Goal: Task Accomplishment & Management: Manage account settings

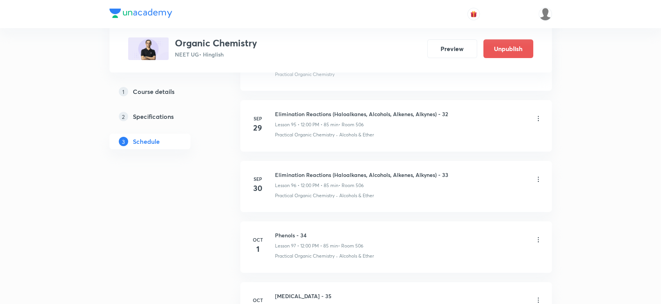
scroll to position [6334, 0]
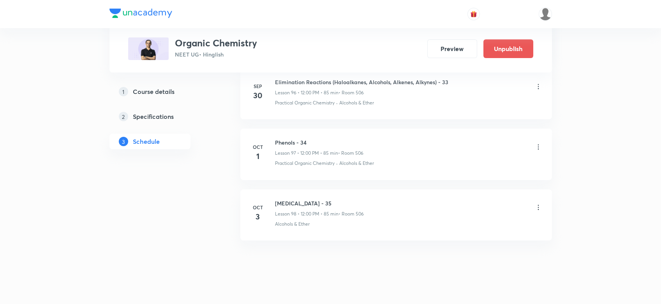
click at [274, 128] on li "Oct 1 Phenols - 34 Lesson 97 • 12:00 PM • 85 min • Room 506 Practical Organic C…" at bounding box center [395, 153] width 311 height 51
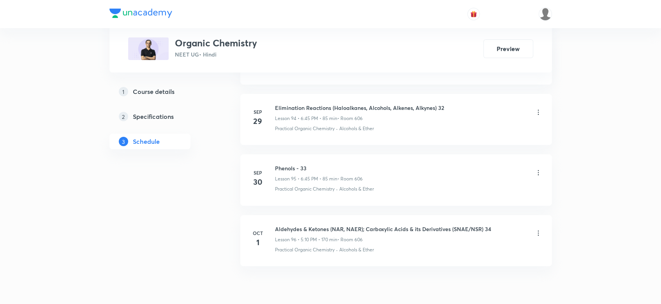
scroll to position [6215, 0]
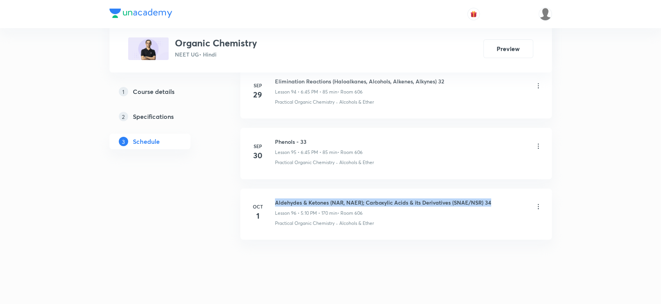
drag, startPoint x: 274, startPoint y: 192, endPoint x: 495, endPoint y: 195, distance: 220.7
click at [495, 198] on div "Aldehydes & Ketones (NAR, NAER); Carboxylic Acids & its Derivatives (SNAE/NSR) …" at bounding box center [408, 207] width 267 height 18
copy h6 "Aldehydes & Ketones (NAR, NAER); Carboxylic Acids & its Derivatives (SNAE/NSR) …"
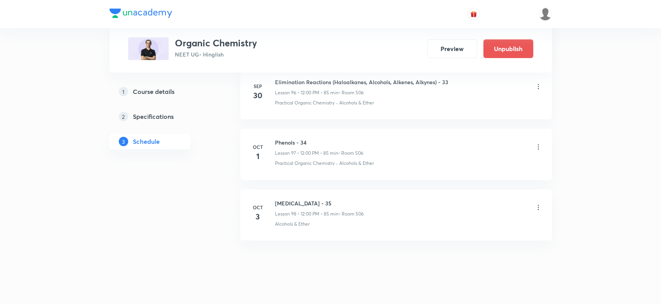
click at [534, 203] on icon at bounding box center [538, 207] width 8 height 8
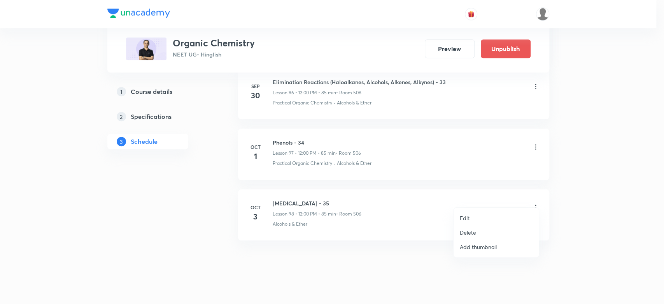
click at [461, 220] on p "Edit" at bounding box center [465, 218] width 10 height 8
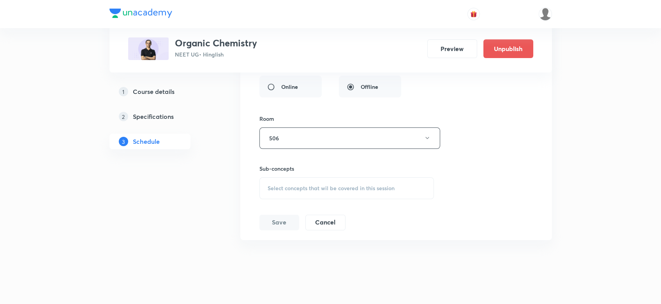
click at [339, 192] on div "Session title 17/99 [MEDICAL_DATA] - 35 ​ Schedule for [DATE] 12:00 PM ​ Durati…" at bounding box center [395, 65] width 273 height 330
click at [324, 185] on span "Select concepts that wil be covered in this session" at bounding box center [330, 188] width 127 height 6
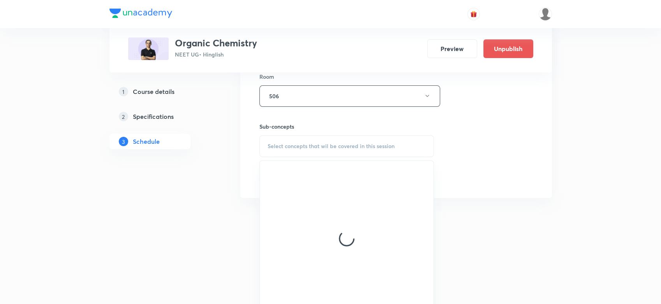
scroll to position [6312, 0]
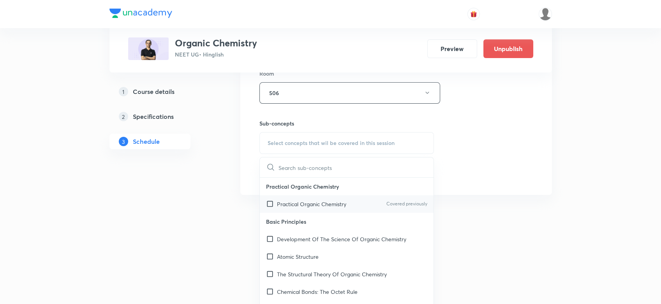
click at [319, 200] on p "Practical Organic Chemistry" at bounding box center [311, 204] width 69 height 8
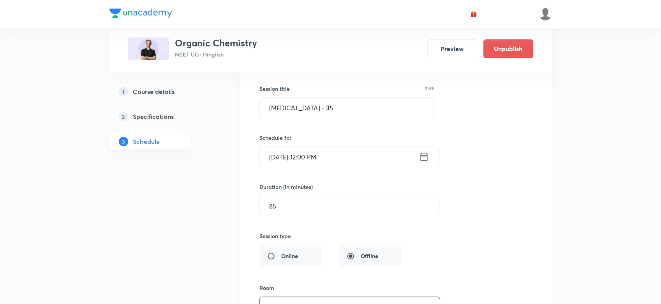
scroll to position [6086, 0]
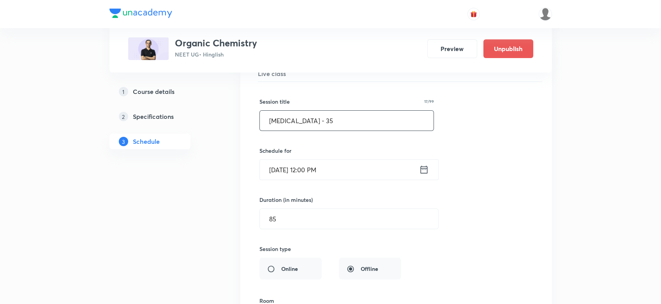
drag, startPoint x: 343, startPoint y: 109, endPoint x: 210, endPoint y: 118, distance: 133.0
paste input "Aldehydes & Ketones (NAR, NAER); Carboxylic Acids & its Derivatives (SNAE/NSR) …"
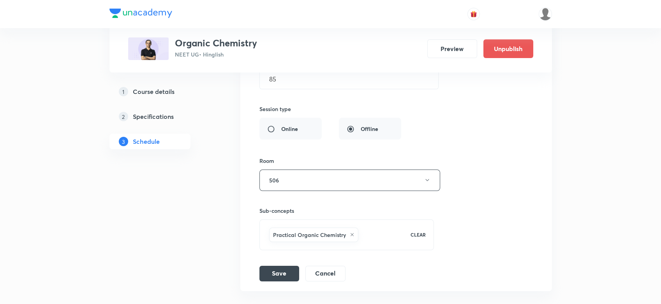
scroll to position [6276, 0]
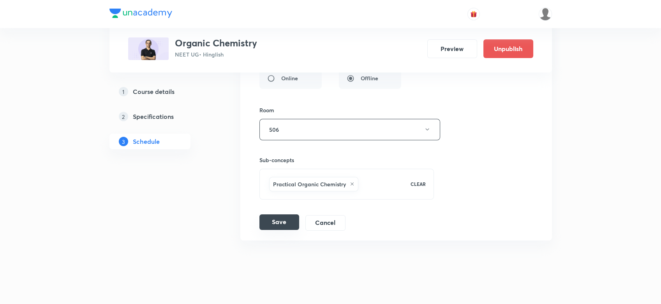
type input "Aldehydes & Ketones (NAR, NAER); Carboxylic Acids & its Derivatives (SNAE/NSR) …"
click at [281, 214] on button "Save" at bounding box center [279, 222] width 40 height 16
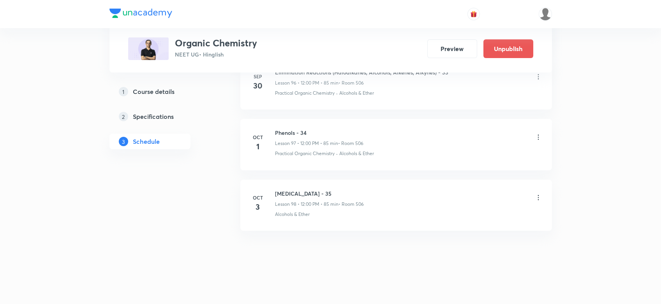
scroll to position [5977, 0]
